Goal: Check status: Check status

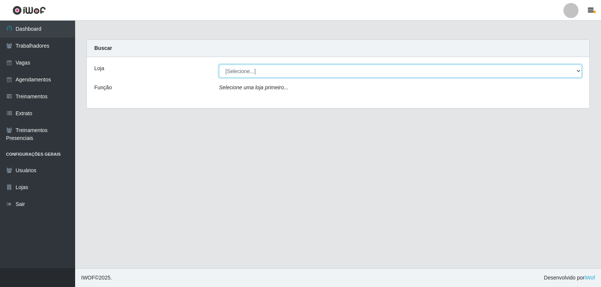
click at [264, 74] on select "[Selecione...] Varejão do Preço - Bancários" at bounding box center [400, 71] width 363 height 13
select select "157"
click at [219, 65] on select "[Selecione...] Varejão do Preço - Bancários" at bounding box center [400, 71] width 363 height 13
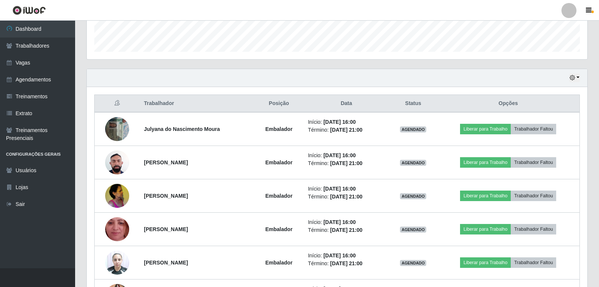
scroll to position [203, 0]
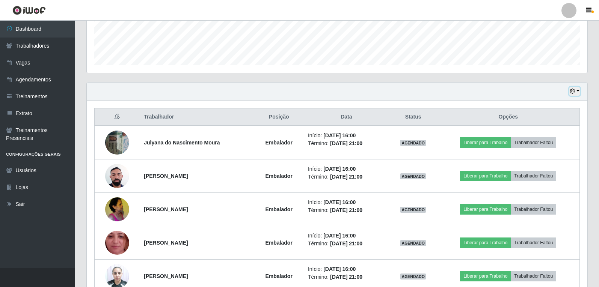
click at [575, 95] on button "button" at bounding box center [574, 91] width 11 height 9
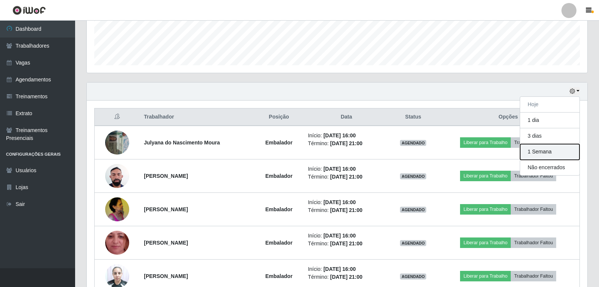
click at [538, 153] on button "1 Semana" at bounding box center [549, 152] width 59 height 16
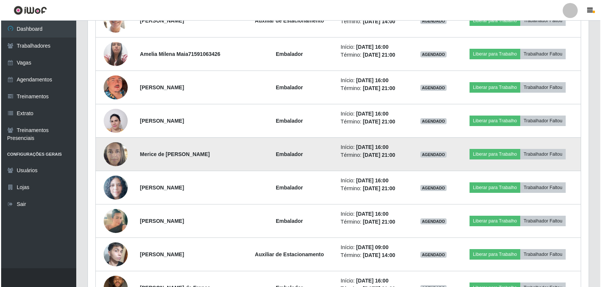
scroll to position [767, 0]
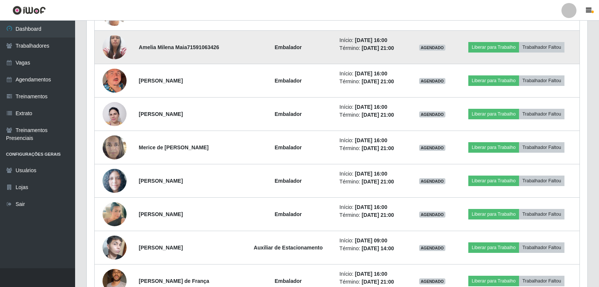
click at [108, 43] on img at bounding box center [115, 47] width 24 height 32
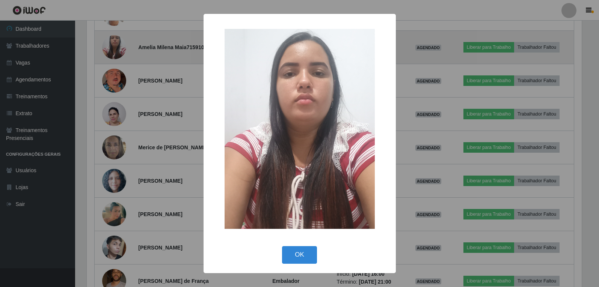
scroll to position [156, 497]
click at [108, 43] on div "× OK Cancel" at bounding box center [300, 143] width 601 height 287
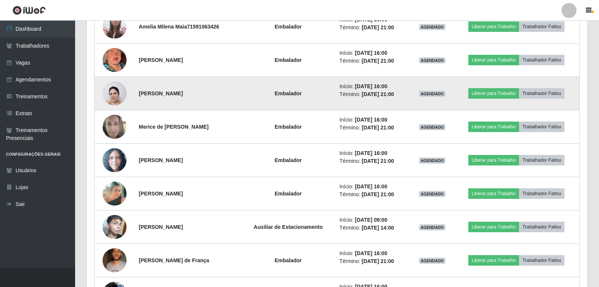
scroll to position [804, 0]
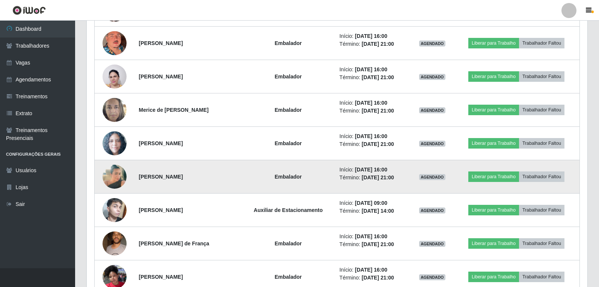
click at [115, 177] on img at bounding box center [115, 177] width 24 height 43
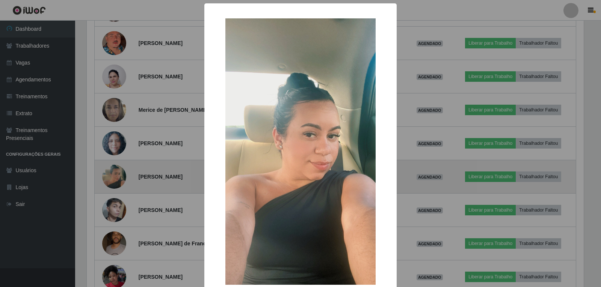
click at [115, 177] on div "× OK Cancel" at bounding box center [300, 143] width 601 height 287
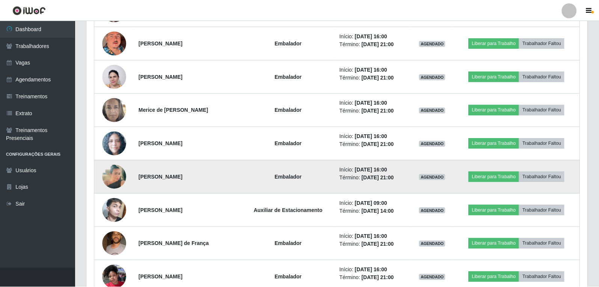
scroll to position [156, 501]
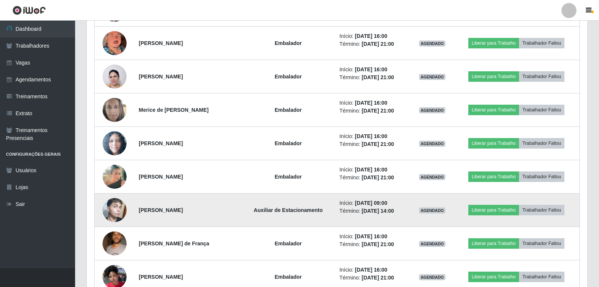
click at [113, 212] on img at bounding box center [115, 210] width 24 height 40
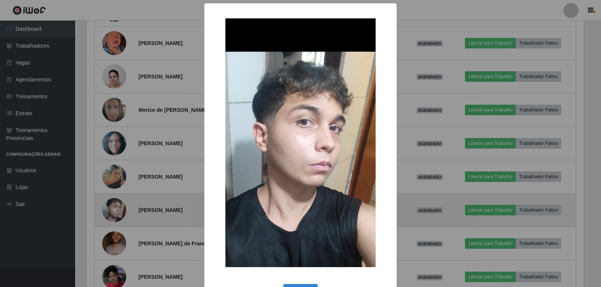
click at [113, 212] on div "× OK Cancel" at bounding box center [300, 143] width 601 height 287
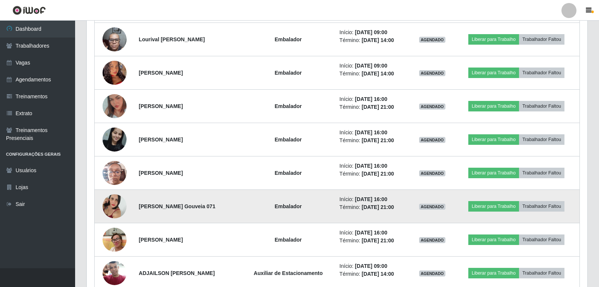
scroll to position [1593, 0]
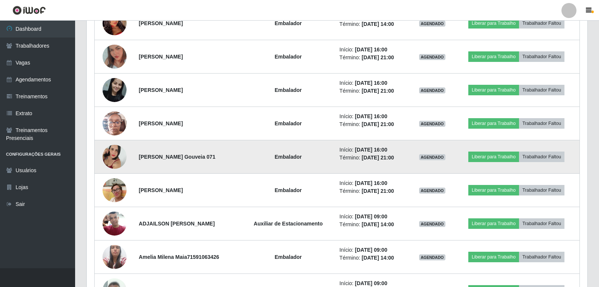
click at [112, 150] on img at bounding box center [115, 157] width 24 height 43
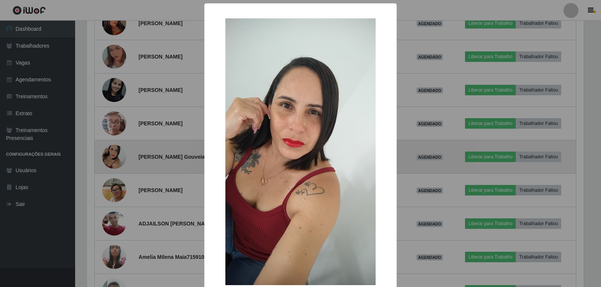
click at [112, 150] on div "× OK Cancel" at bounding box center [300, 143] width 601 height 287
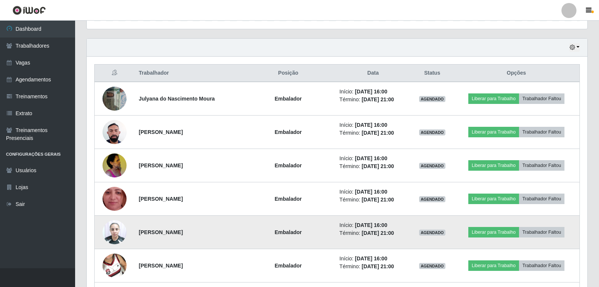
scroll to position [251, 0]
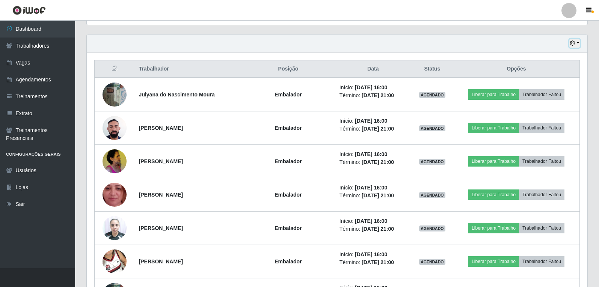
click at [573, 42] on icon "button" at bounding box center [572, 43] width 5 height 5
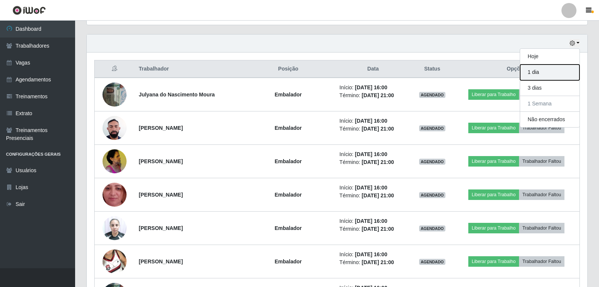
click at [537, 75] on button "1 dia" at bounding box center [549, 73] width 59 height 16
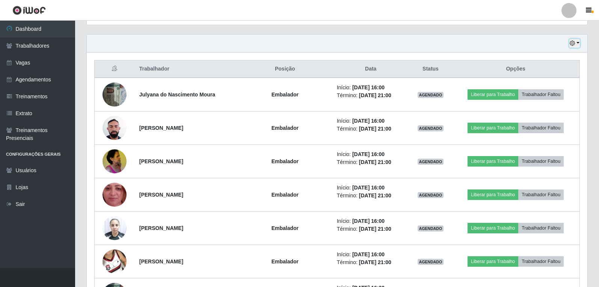
click at [577, 45] on button "button" at bounding box center [574, 43] width 11 height 9
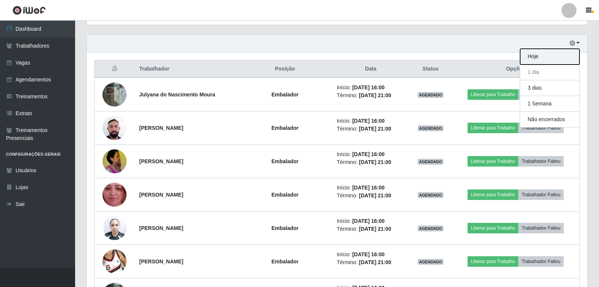
click at [542, 53] on button "Hoje" at bounding box center [549, 57] width 59 height 16
